Goal: Learn about a topic: Learn about a topic

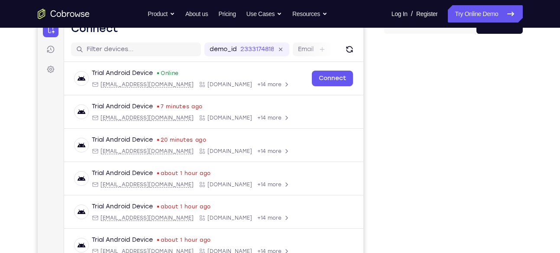
scroll to position [114, 0]
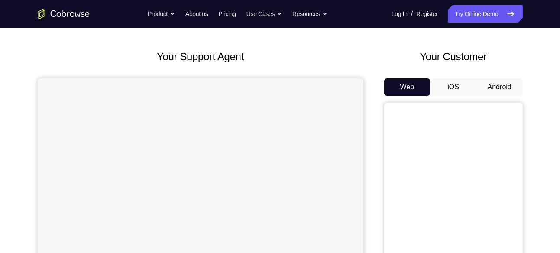
scroll to position [35, 0]
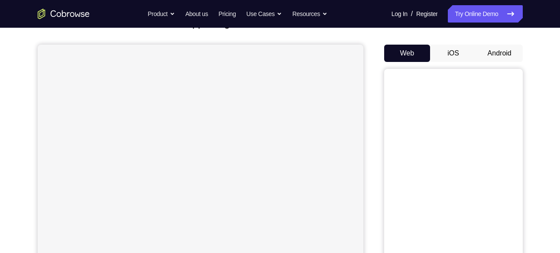
scroll to position [68, 0]
click at [498, 51] on button "Android" at bounding box center [500, 53] width 46 height 17
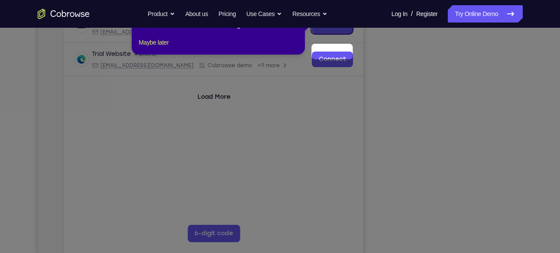
scroll to position [105, 0]
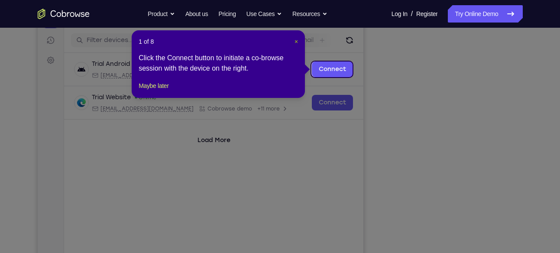
click at [295, 43] on span "×" at bounding box center [296, 41] width 3 height 7
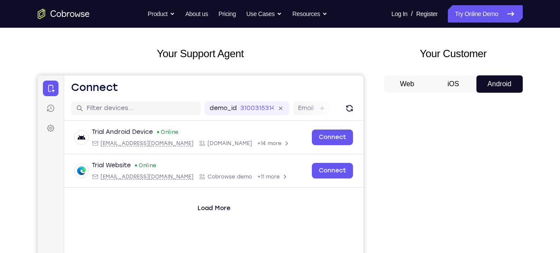
scroll to position [33, 0]
